Goal: Information Seeking & Learning: Learn about a topic

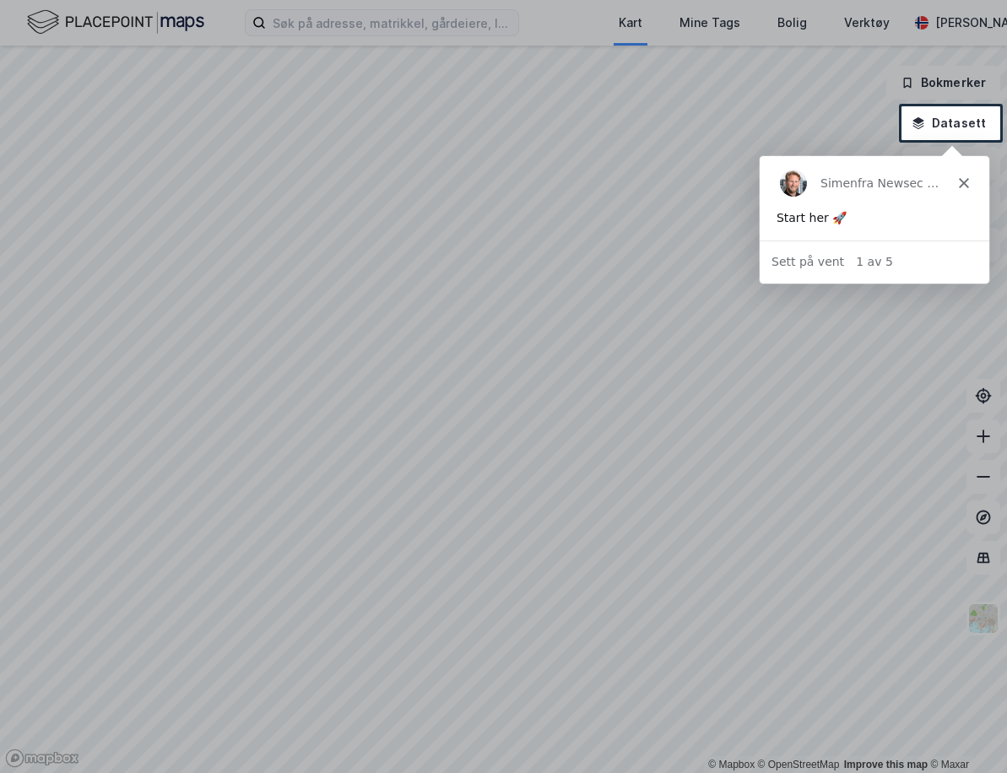
click at [965, 177] on icon "Lukk" at bounding box center [963, 182] width 10 height 10
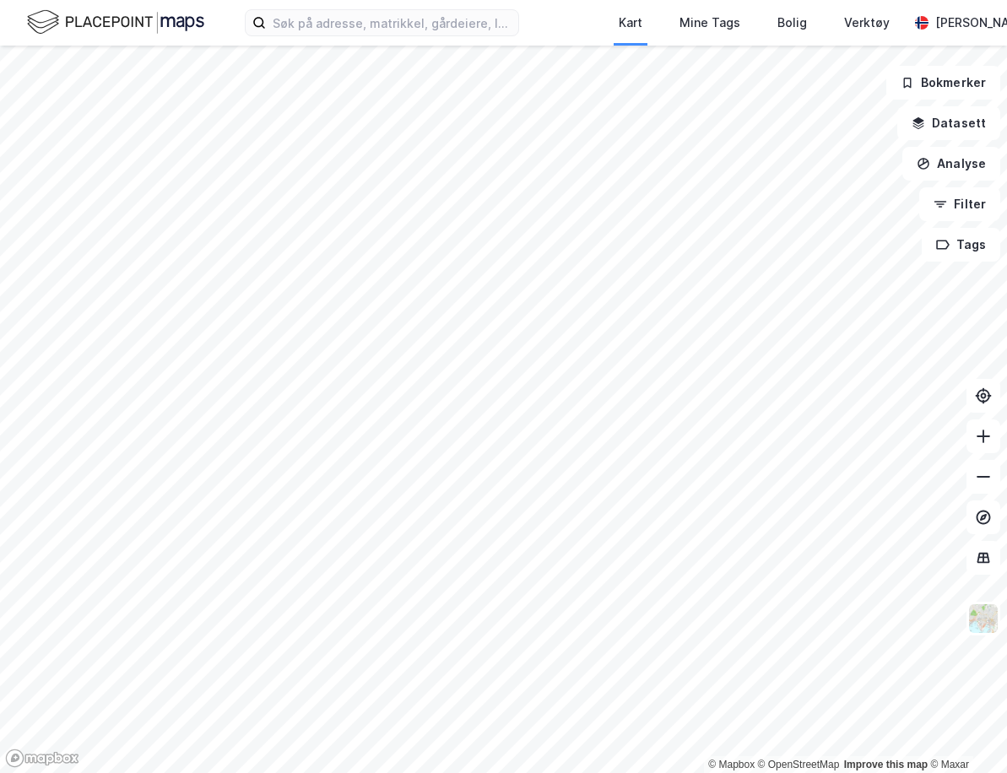
click at [366, 36] on div "Kart Mine Tags Bolig Verktøy Kaja Bjordal" at bounding box center [503, 23] width 1007 height 46
click at [360, 28] on input at bounding box center [392, 22] width 252 height 25
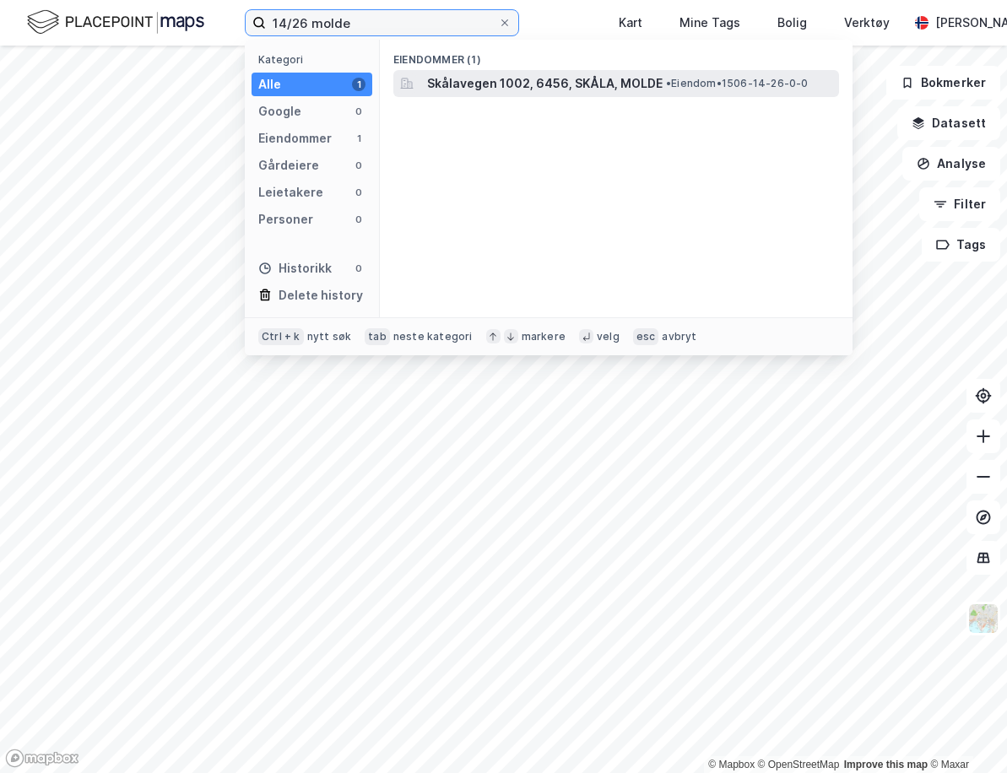
type input "14/26 molde"
click at [486, 86] on span "Skålavegen 1002, 6456, SKÅLA, MOLDE" at bounding box center [544, 83] width 235 height 20
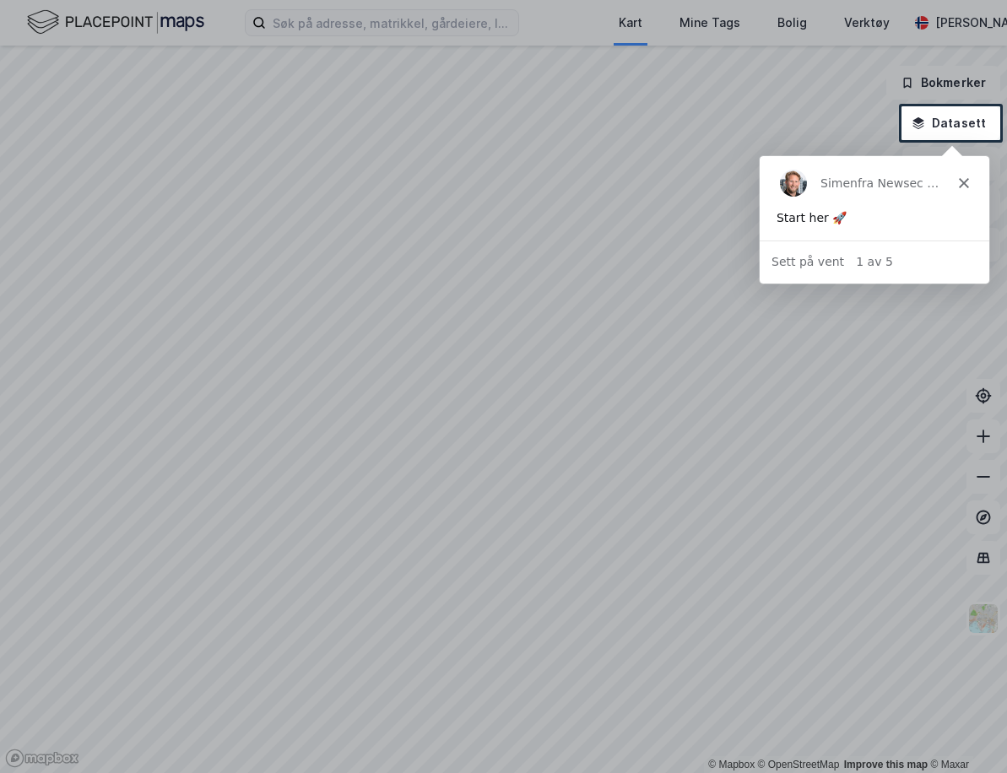
click at [961, 181] on polygon "Lukk" at bounding box center [963, 182] width 10 height 10
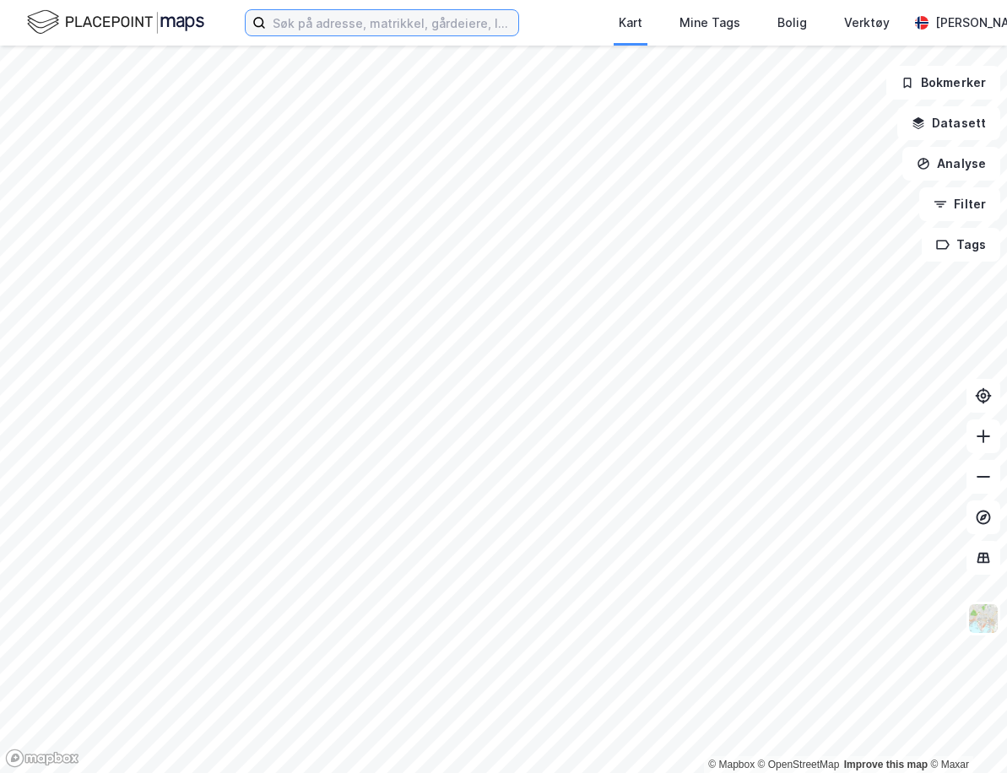
click at [409, 28] on input at bounding box center [392, 22] width 252 height 25
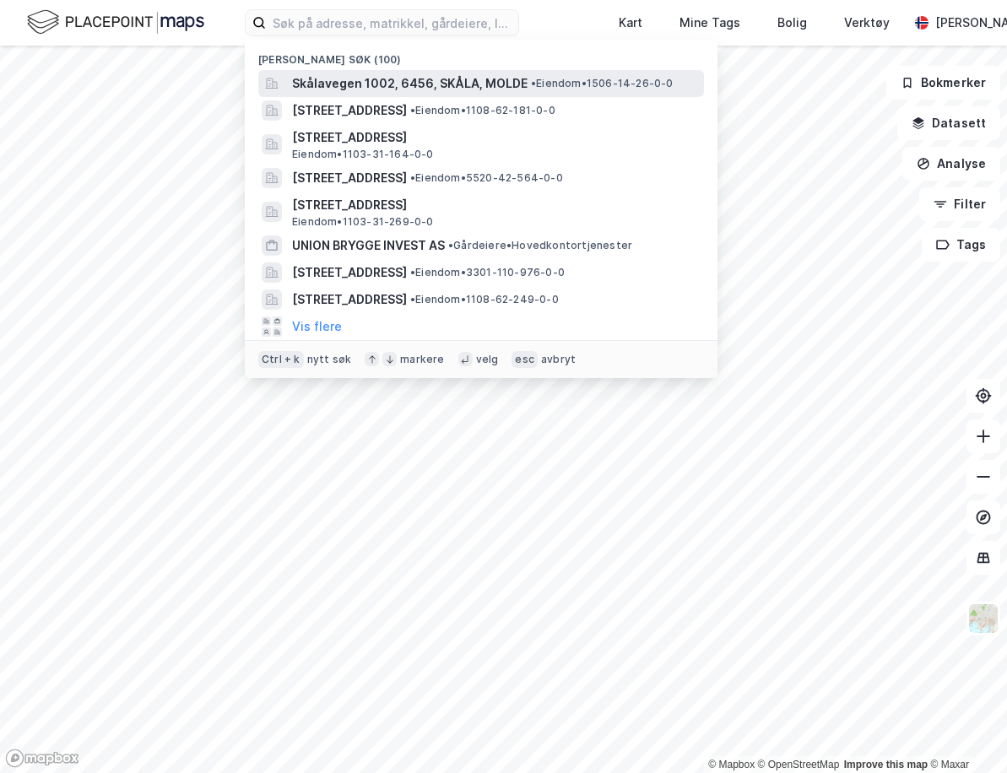
click at [391, 82] on span "Skålavegen 1002, 6456, SKÅLA, MOLDE" at bounding box center [409, 83] width 235 height 20
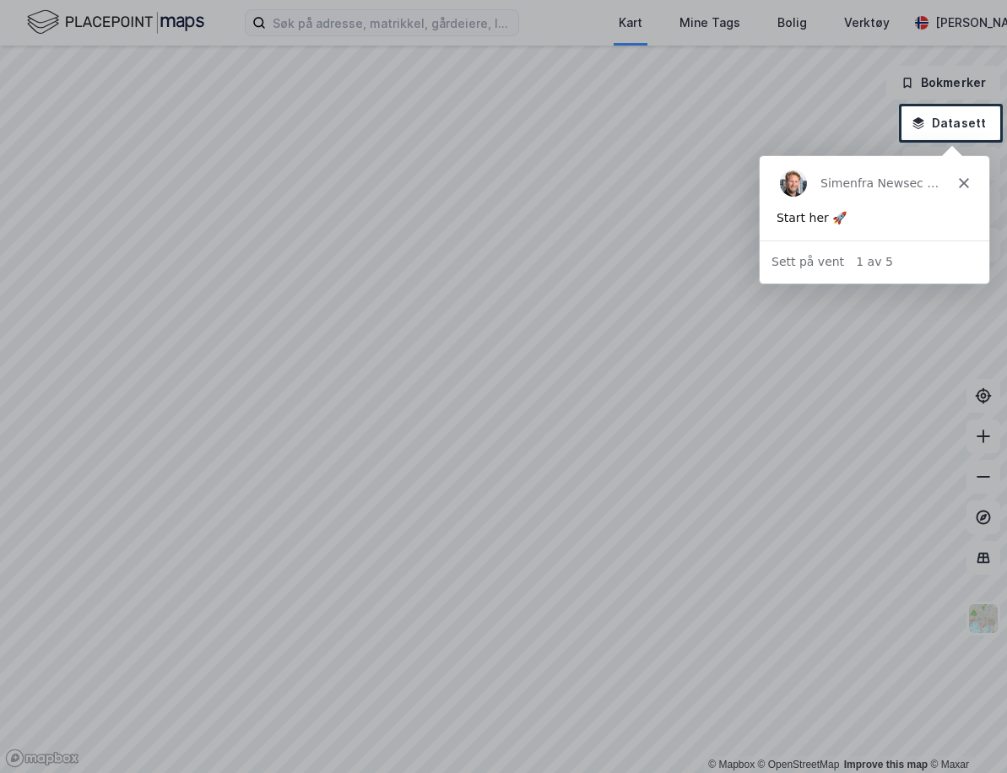
click at [963, 182] on polygon "Lukk" at bounding box center [963, 182] width 10 height 10
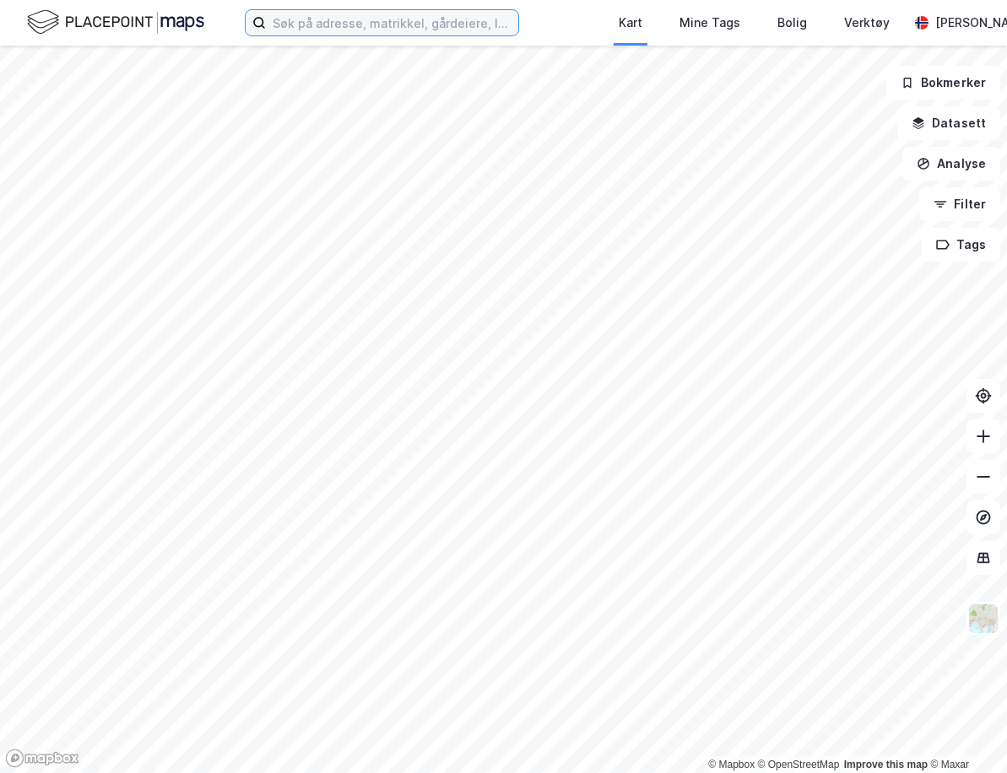
click at [386, 34] on input at bounding box center [392, 22] width 252 height 25
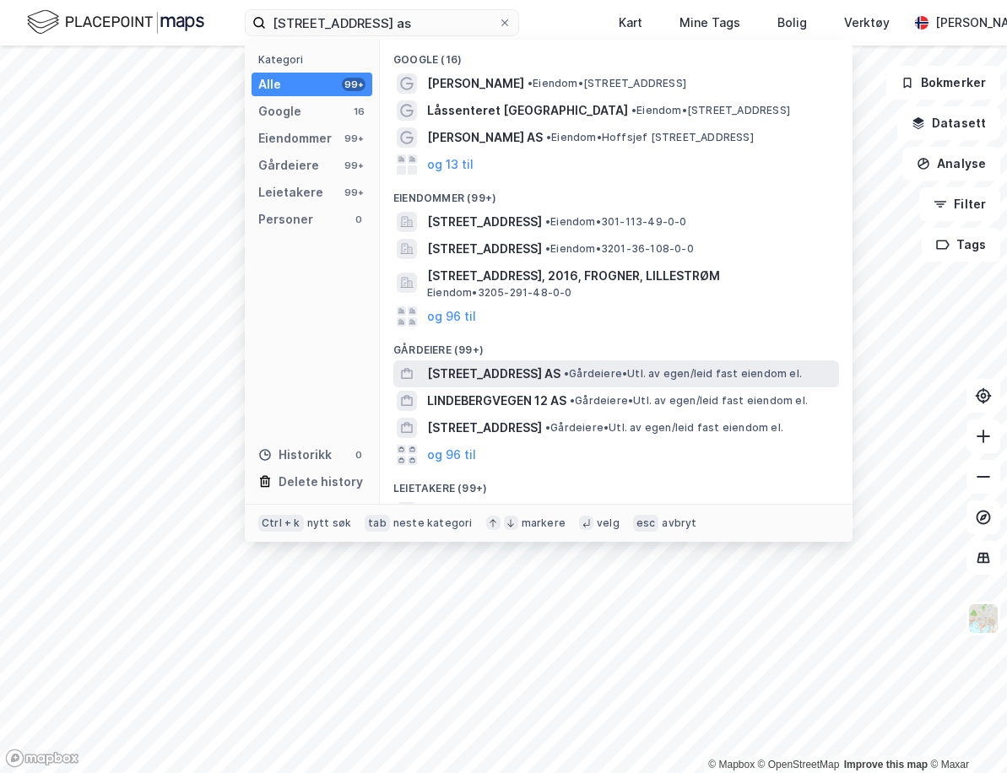
click at [569, 370] on span "•" at bounding box center [566, 373] width 5 height 13
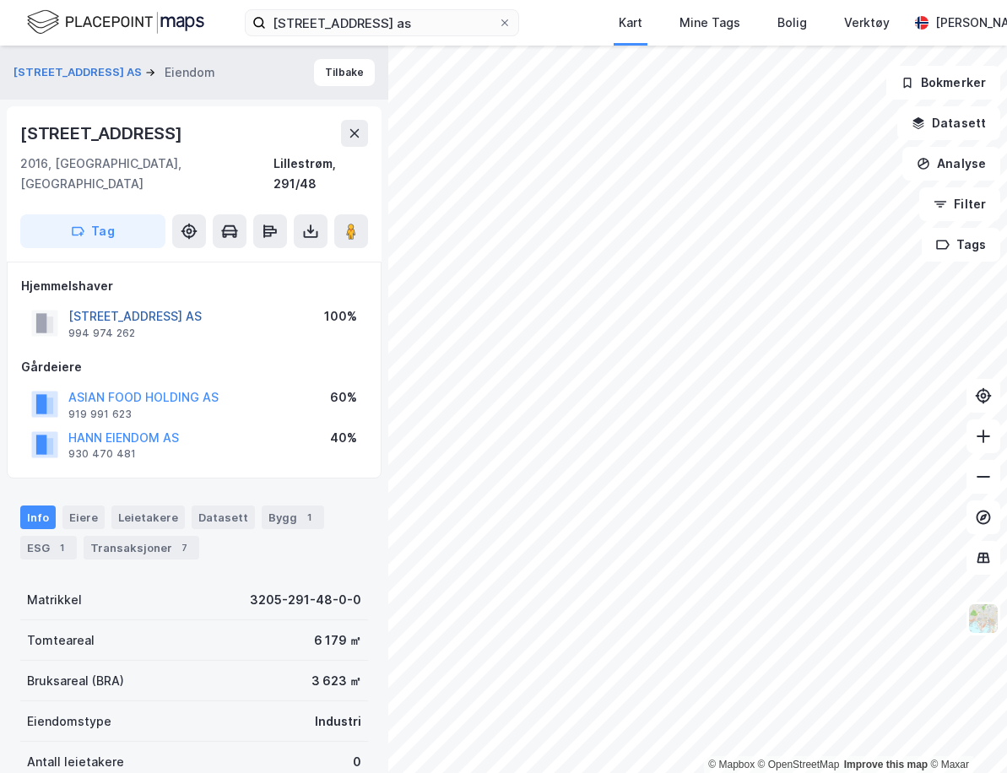
click at [0, 0] on button "[STREET_ADDRESS] AS" at bounding box center [0, 0] width 0 height 0
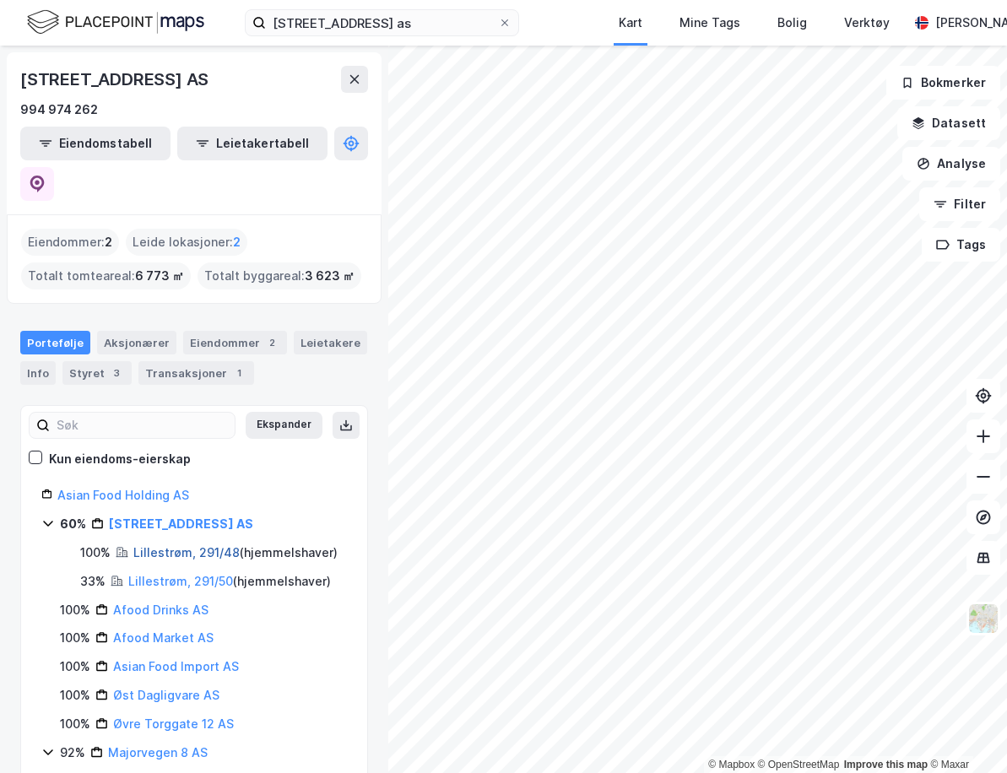
click at [207, 545] on link "Lillestrøm, 291/48" at bounding box center [186, 552] width 106 height 14
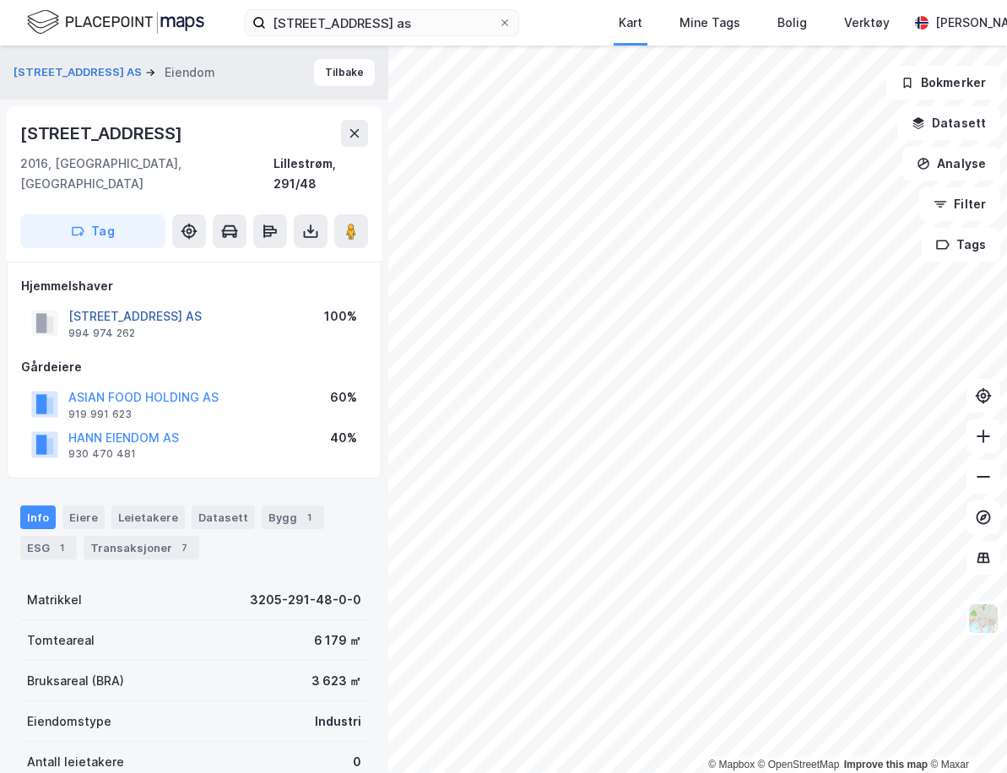
click at [0, 0] on button "[STREET_ADDRESS] AS" at bounding box center [0, 0] width 0 height 0
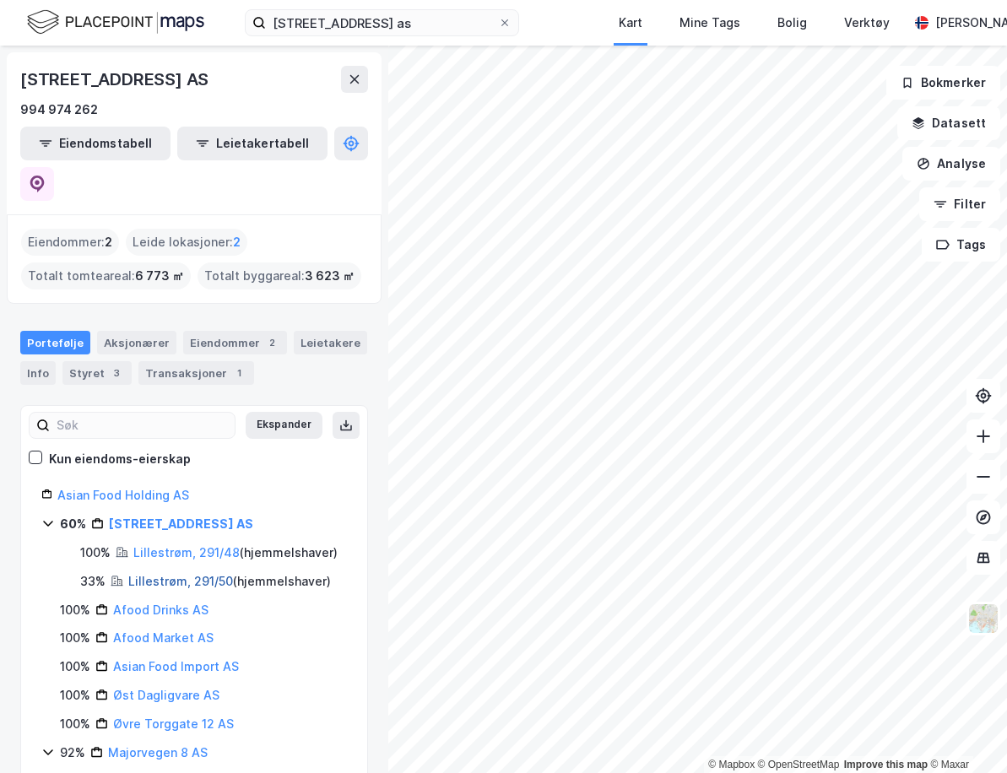
click at [197, 574] on link "Lillestrøm, 291/50" at bounding box center [180, 581] width 105 height 14
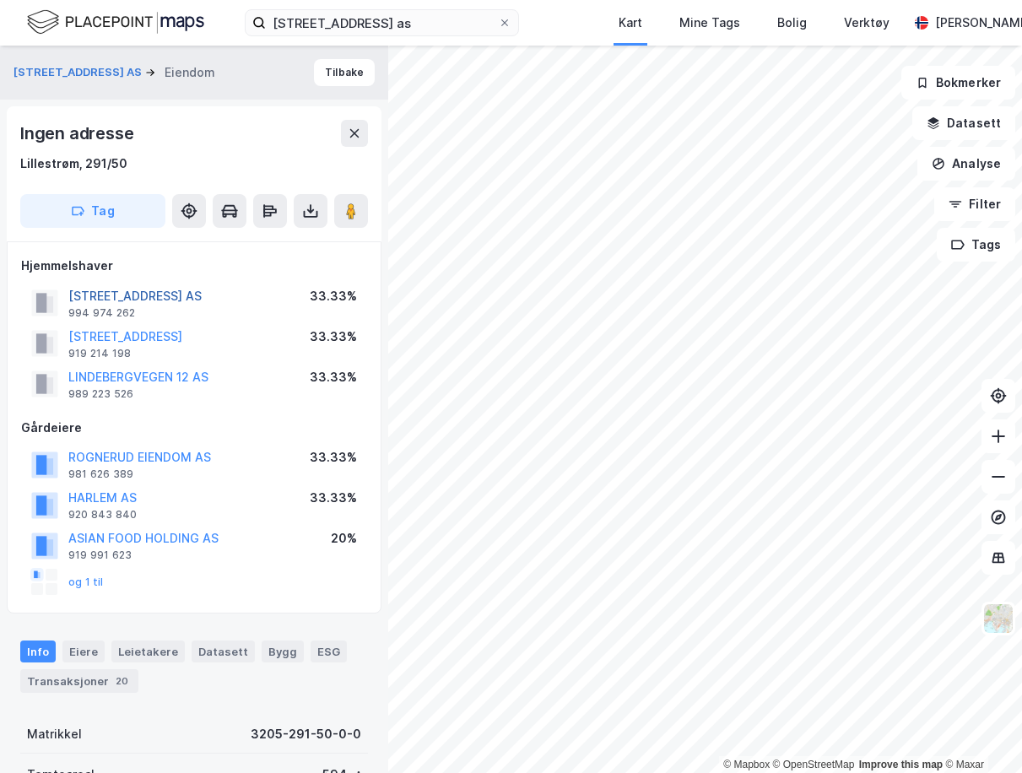
click at [0, 0] on button "[STREET_ADDRESS] AS" at bounding box center [0, 0] width 0 height 0
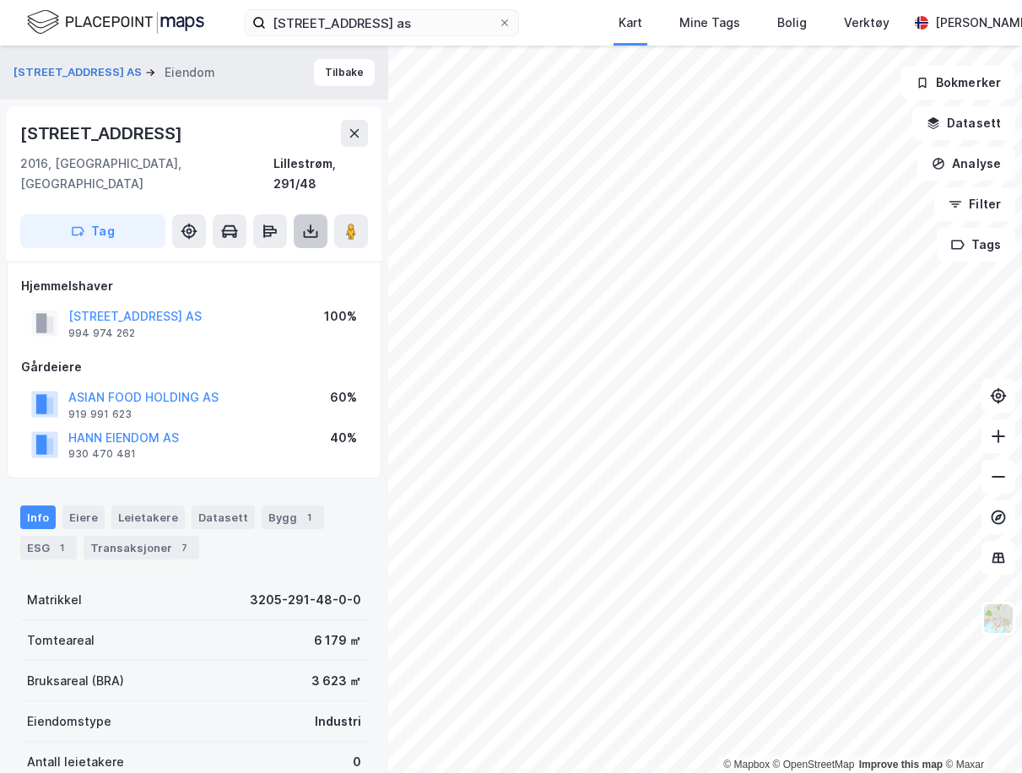
click at [311, 223] on icon at bounding box center [310, 231] width 17 height 17
click at [307, 251] on div "Last ned grunnbok" at bounding box center [238, 264] width 180 height 27
click at [323, 219] on button at bounding box center [311, 231] width 34 height 34
click at [315, 251] on div "Last ned grunnbok" at bounding box center [238, 264] width 180 height 27
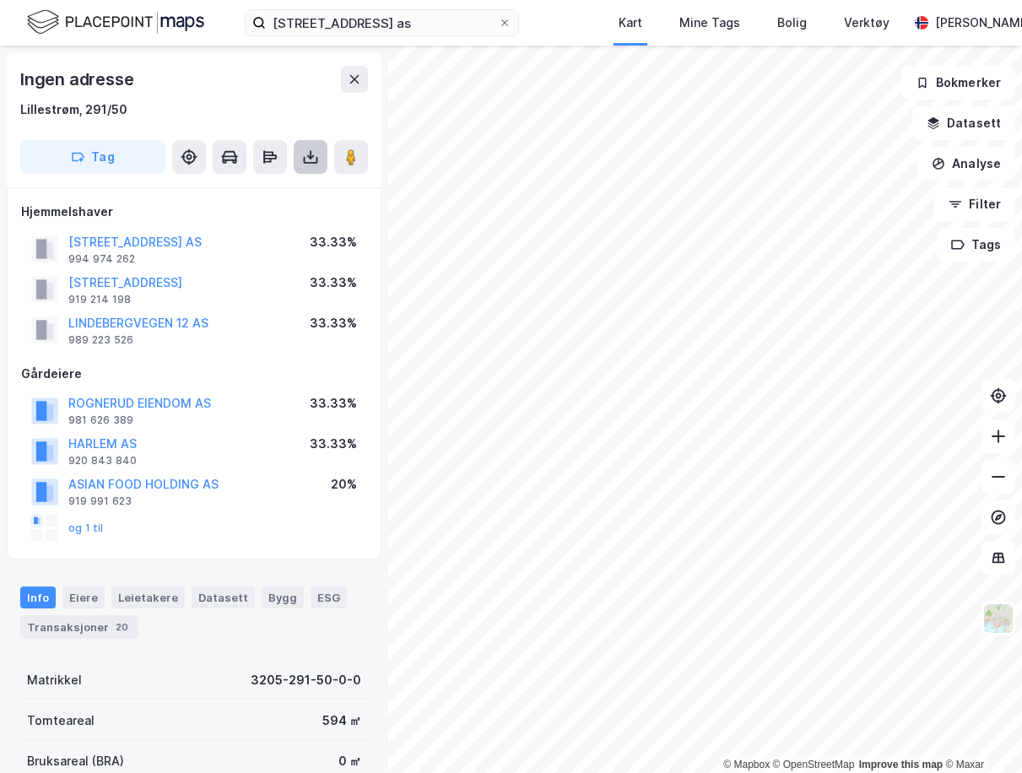
click at [301, 153] on button at bounding box center [311, 157] width 34 height 34
click at [270, 189] on div "Last ned grunnbok" at bounding box center [227, 191] width 98 height 14
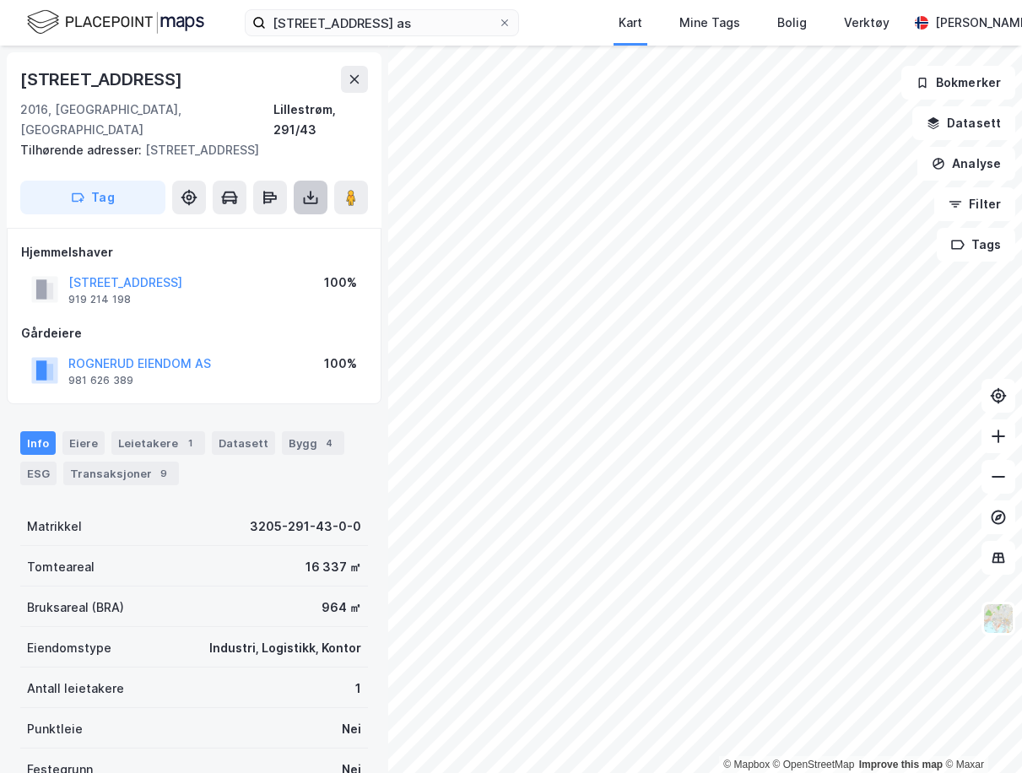
click at [310, 195] on icon at bounding box center [310, 197] width 7 height 4
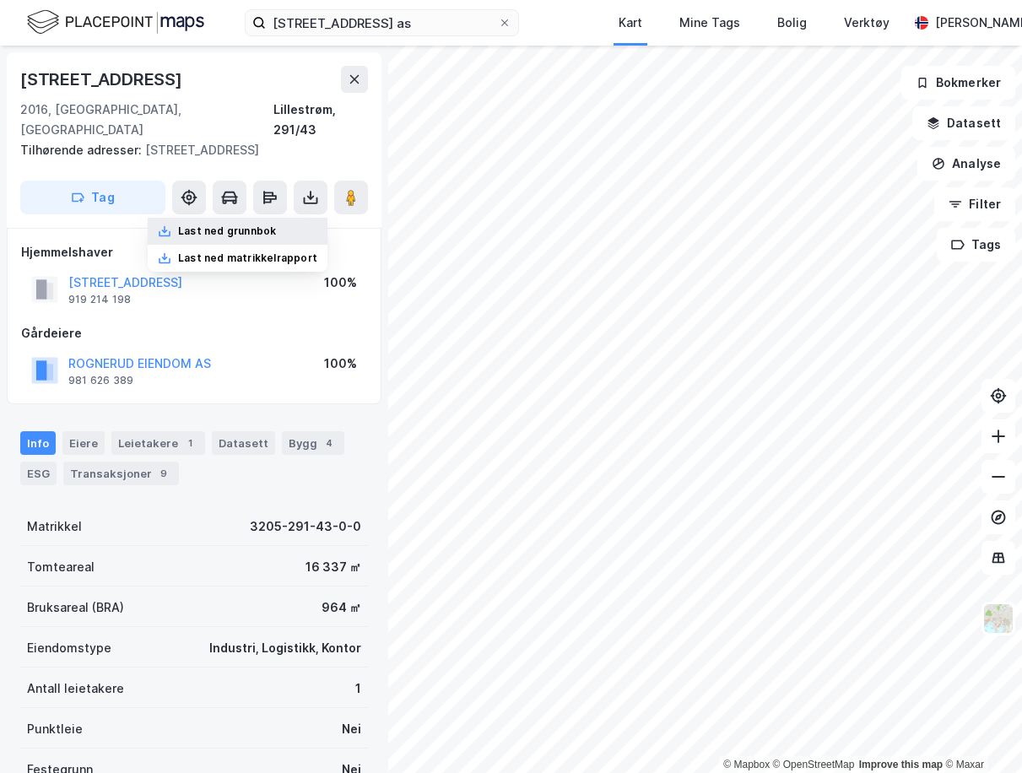
click at [282, 219] on div "Last ned grunnbok" at bounding box center [238, 231] width 180 height 27
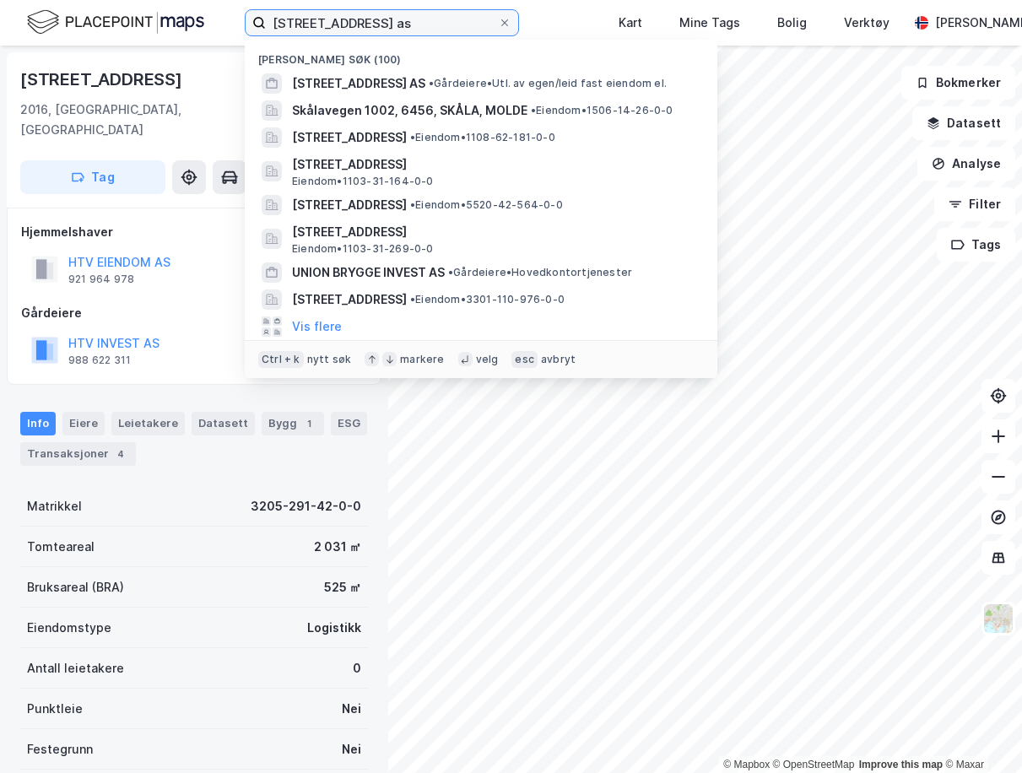
drag, startPoint x: 385, startPoint y: 19, endPoint x: 187, endPoint y: 10, distance: 197.6
click at [187, 10] on div "[STREET_ADDRESS] as Nylige søk (100) [STREET_ADDRESS] AS • Gårdeiere • Utl. av …" at bounding box center [511, 23] width 1022 height 46
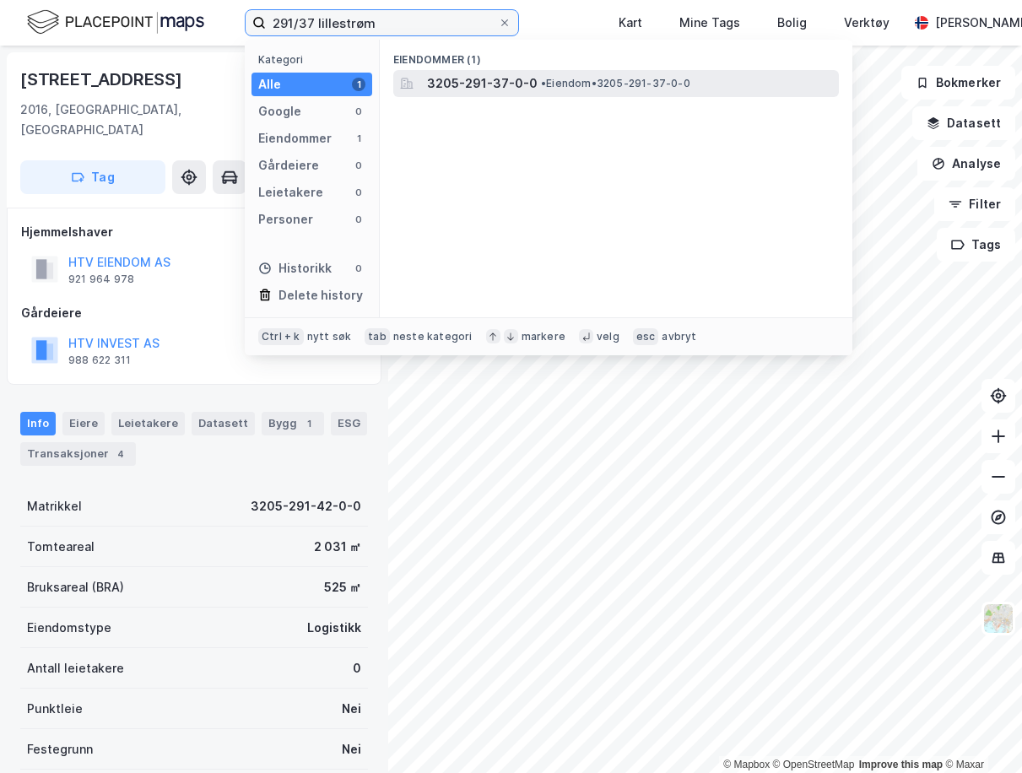
type input "291/37 lillestrøm"
click at [483, 74] on span "3205-291-37-0-0" at bounding box center [482, 83] width 111 height 20
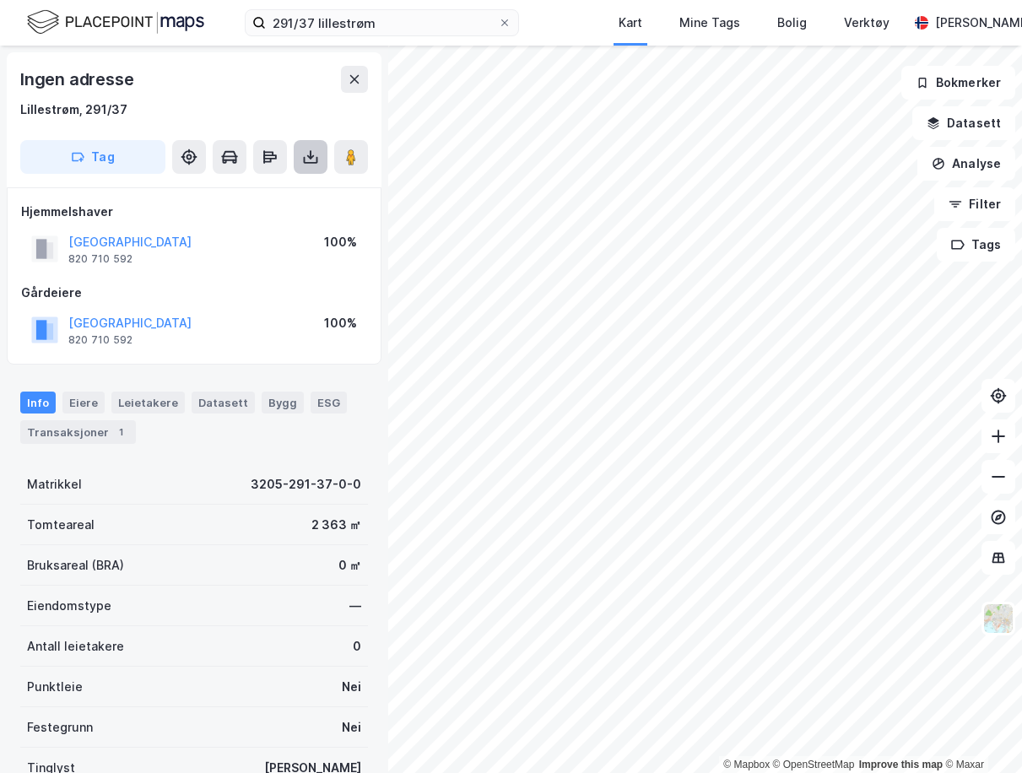
click at [301, 159] on button at bounding box center [311, 157] width 34 height 34
click at [308, 192] on div "Last ned grunnbok" at bounding box center [238, 190] width 180 height 27
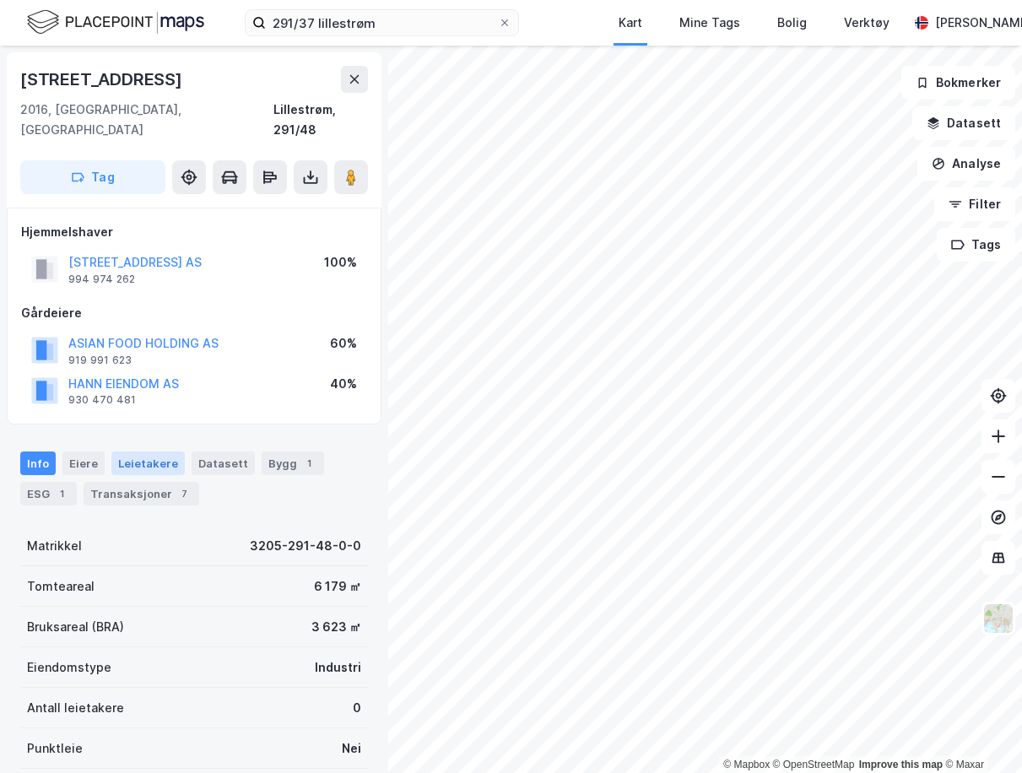
click at [144, 451] on div "Leietakere" at bounding box center [147, 463] width 73 height 24
